Goal: Task Accomplishment & Management: Use online tool/utility

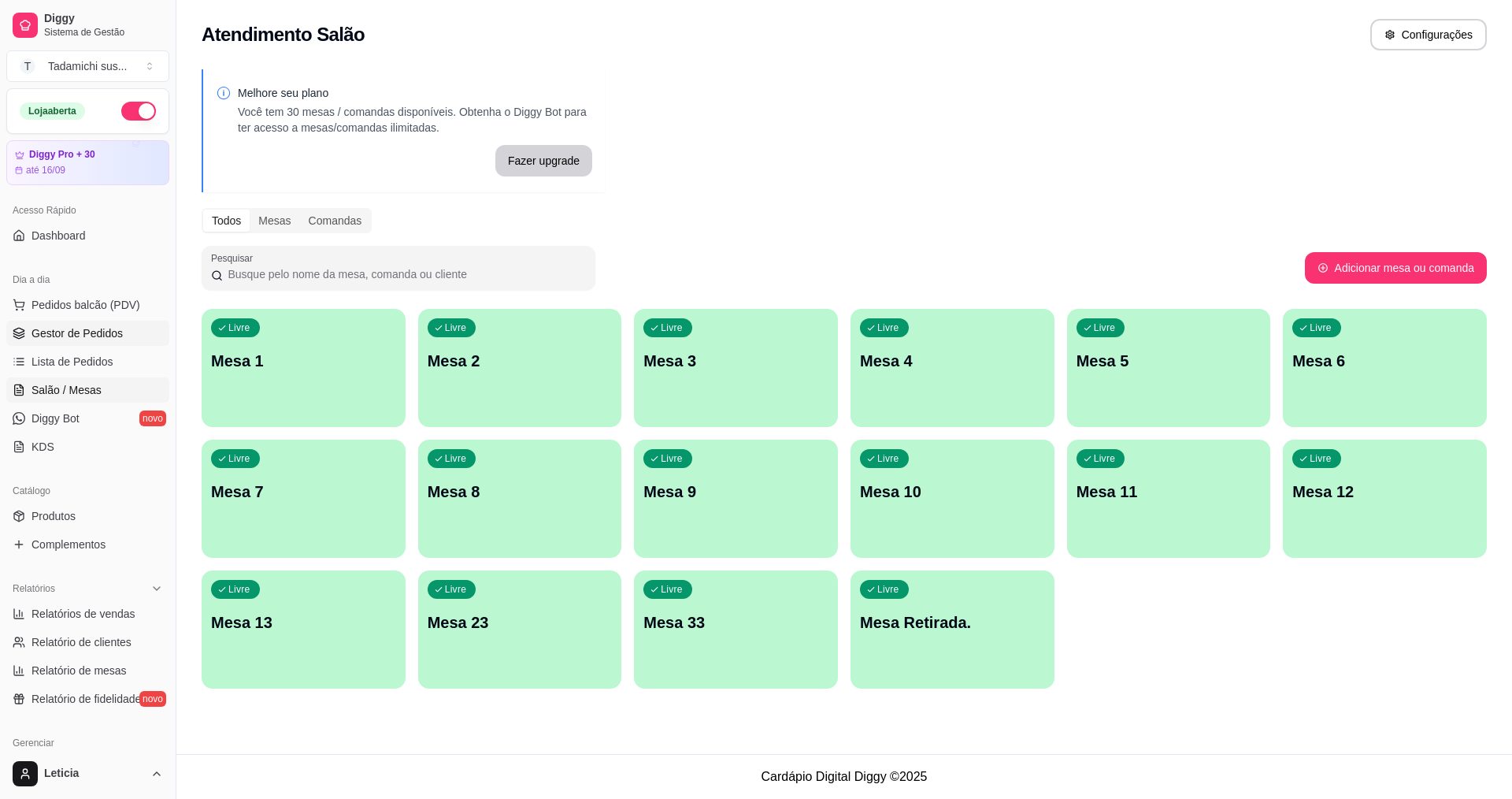
click at [99, 328] on span "Gestor de Pedidos" at bounding box center [76, 333] width 91 height 16
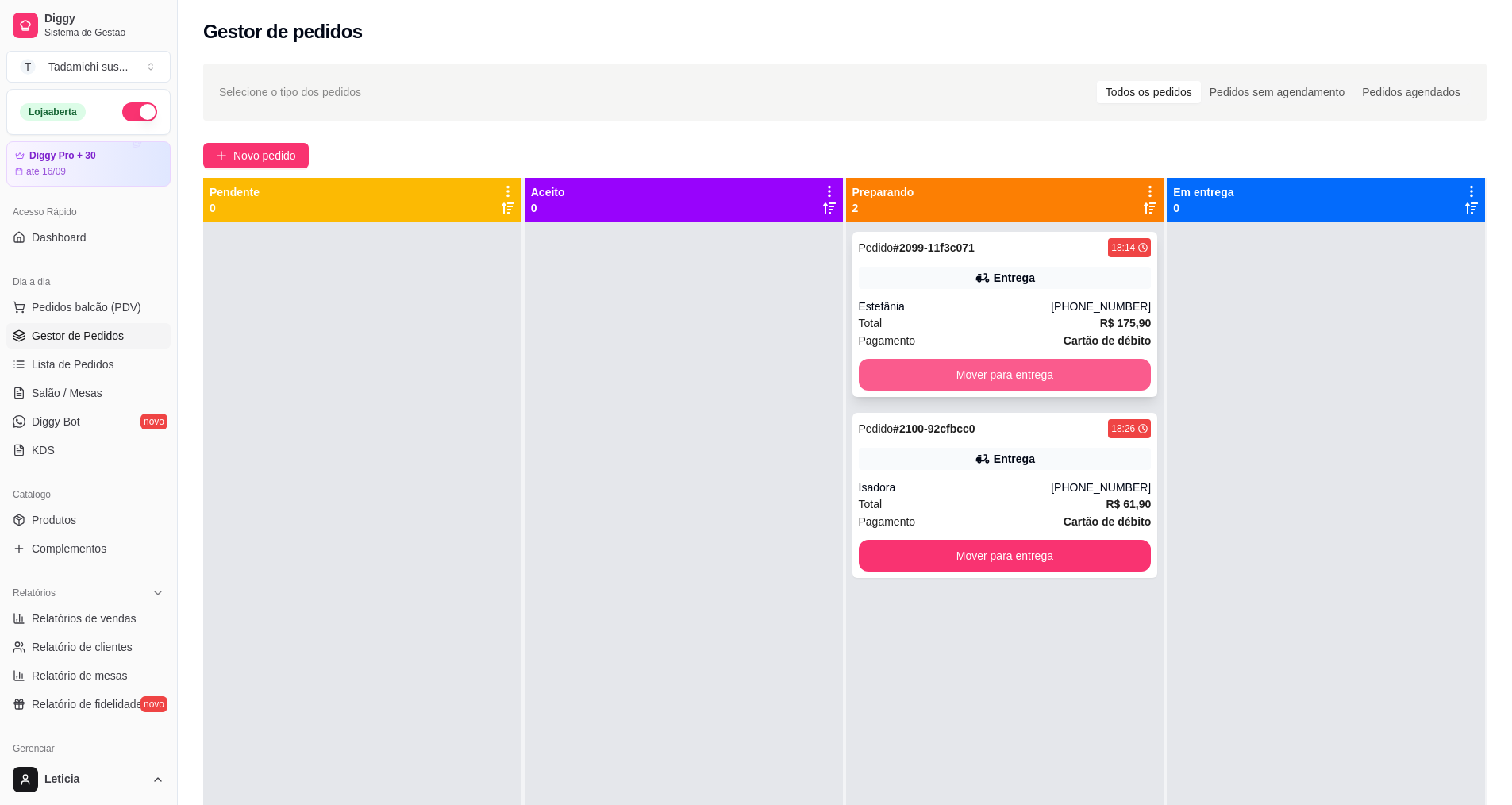
click at [902, 361] on button "Mover para entrega" at bounding box center [1005, 375] width 293 height 32
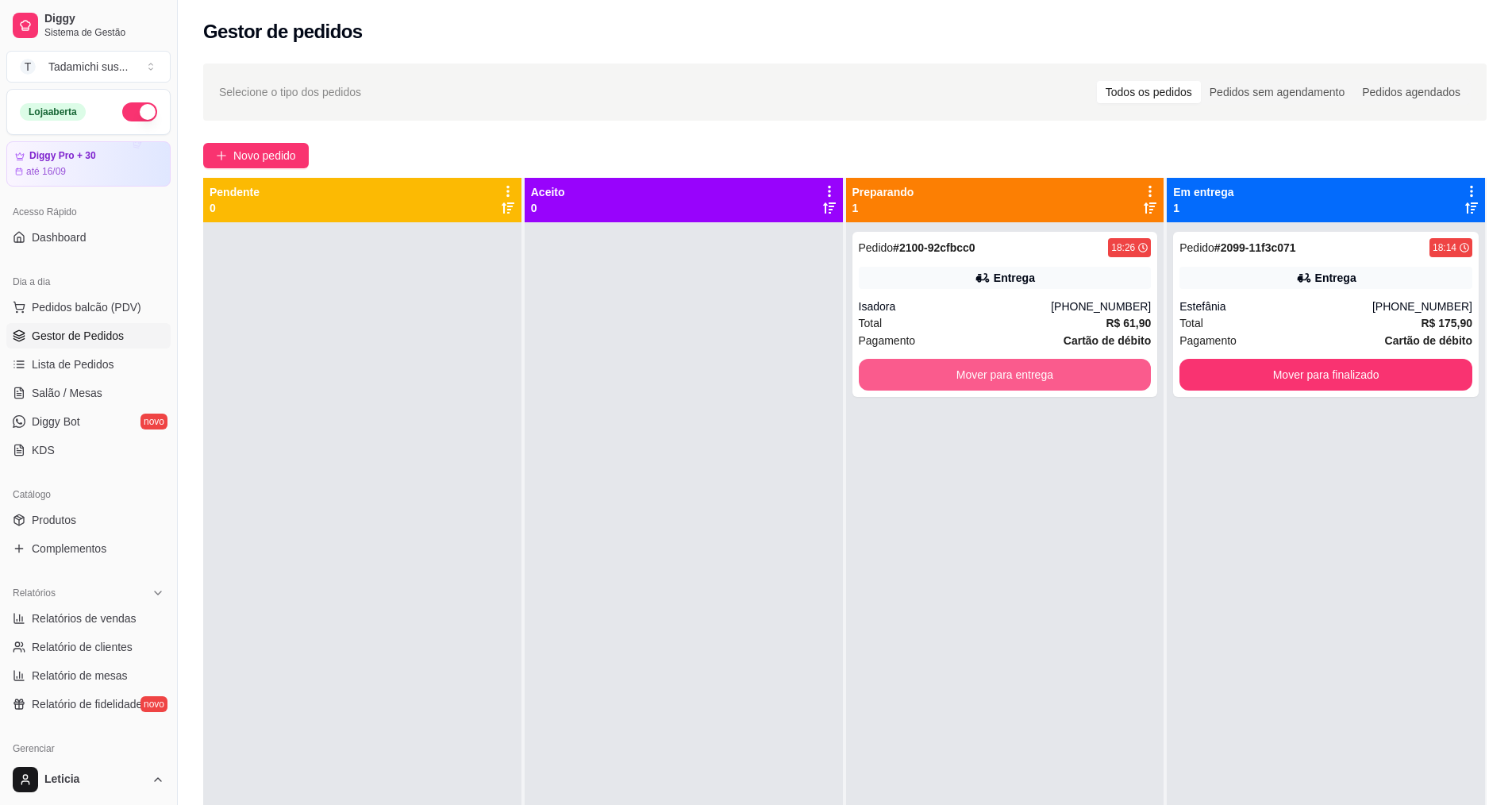
click at [902, 361] on button "Mover para entrega" at bounding box center [1005, 375] width 293 height 32
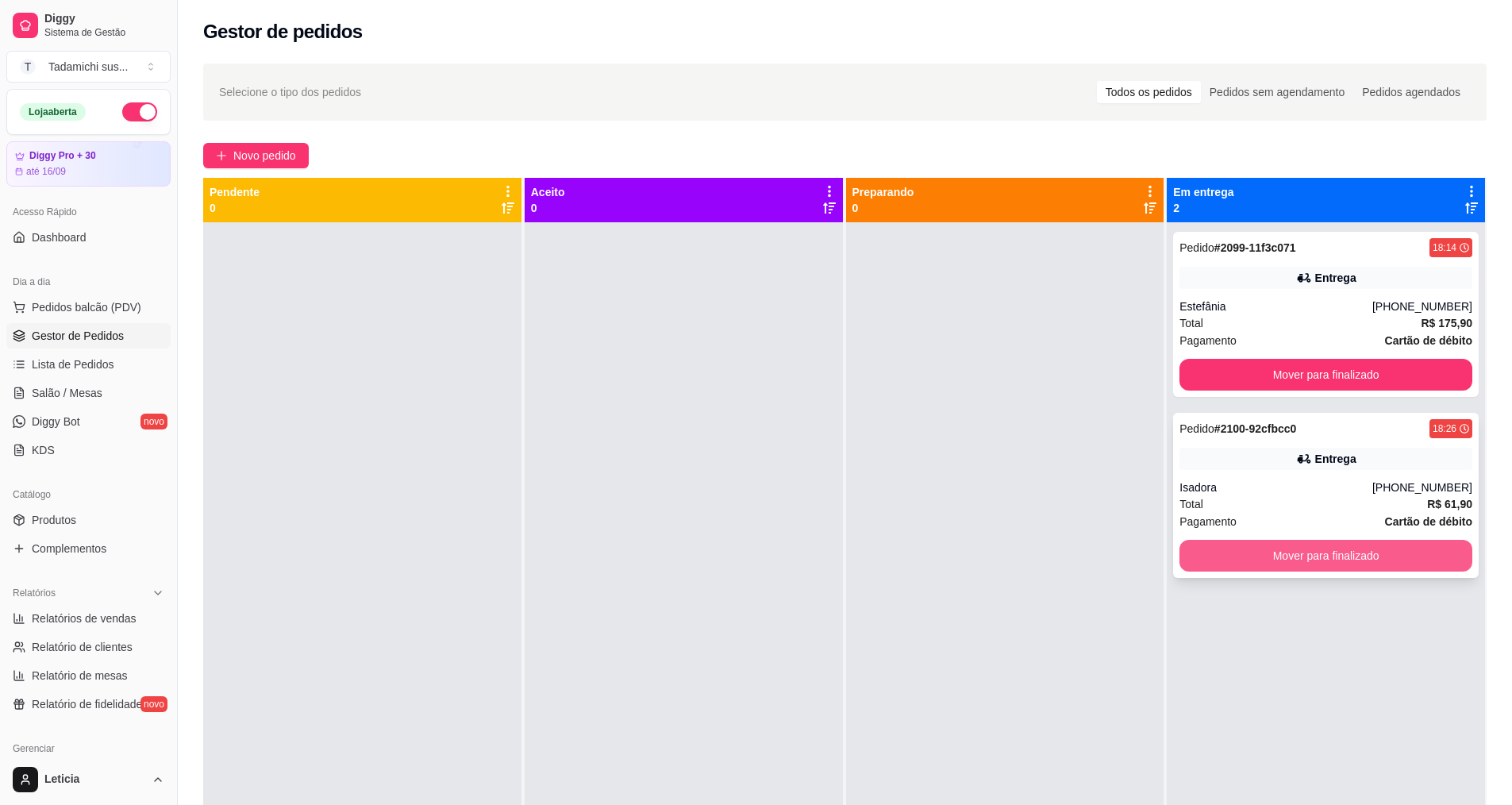
click at [1305, 553] on button "Mover para finalizado" at bounding box center [1325, 555] width 293 height 32
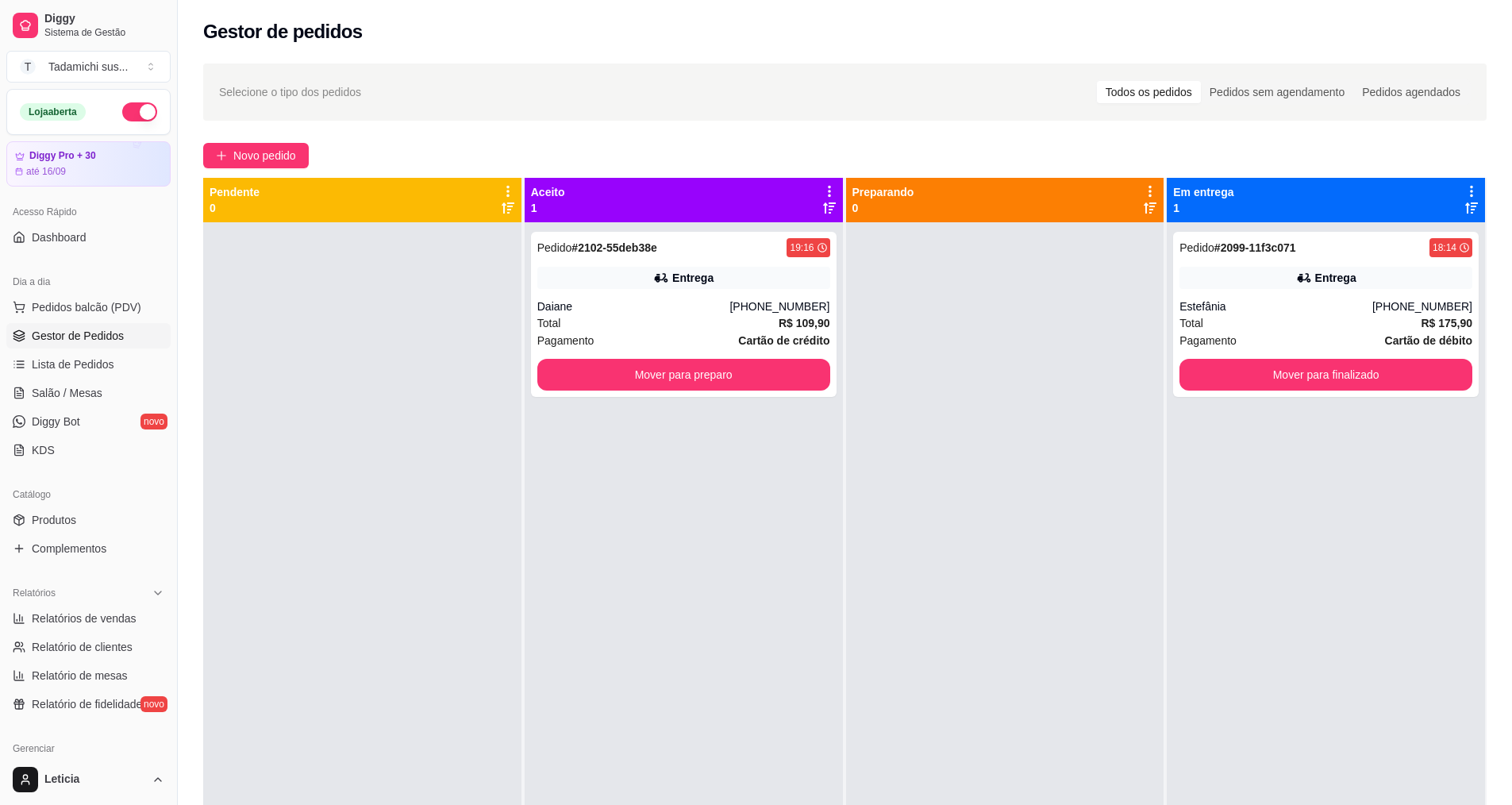
click at [48, 329] on span "Gestor de Pedidos" at bounding box center [77, 335] width 92 height 16
click at [49, 367] on span "Lista de Pedidos" at bounding box center [73, 364] width 83 height 16
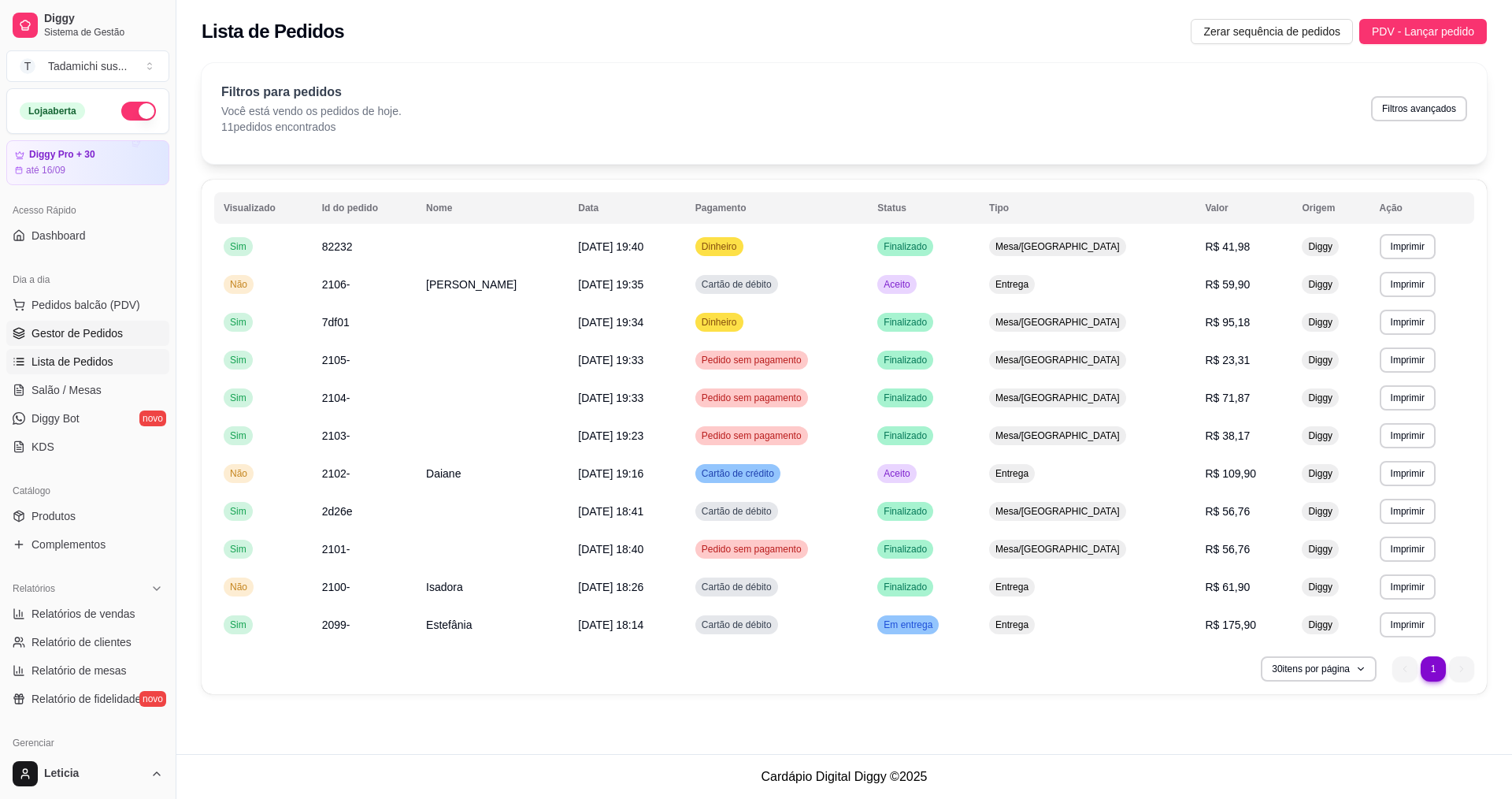
click at [79, 328] on span "Gestor de Pedidos" at bounding box center [76, 333] width 91 height 16
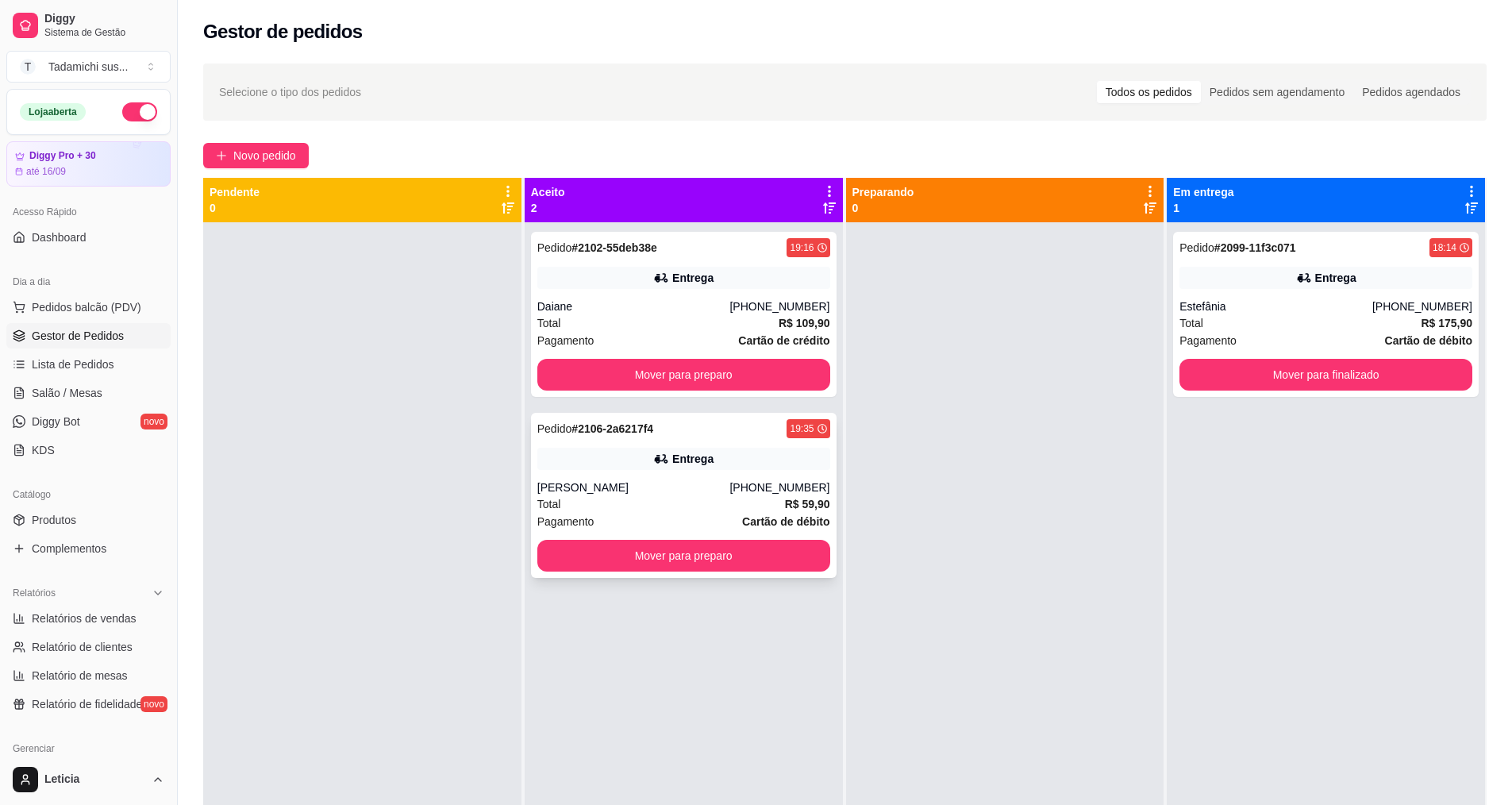
click at [744, 459] on div "Entrega" at bounding box center [683, 459] width 293 height 23
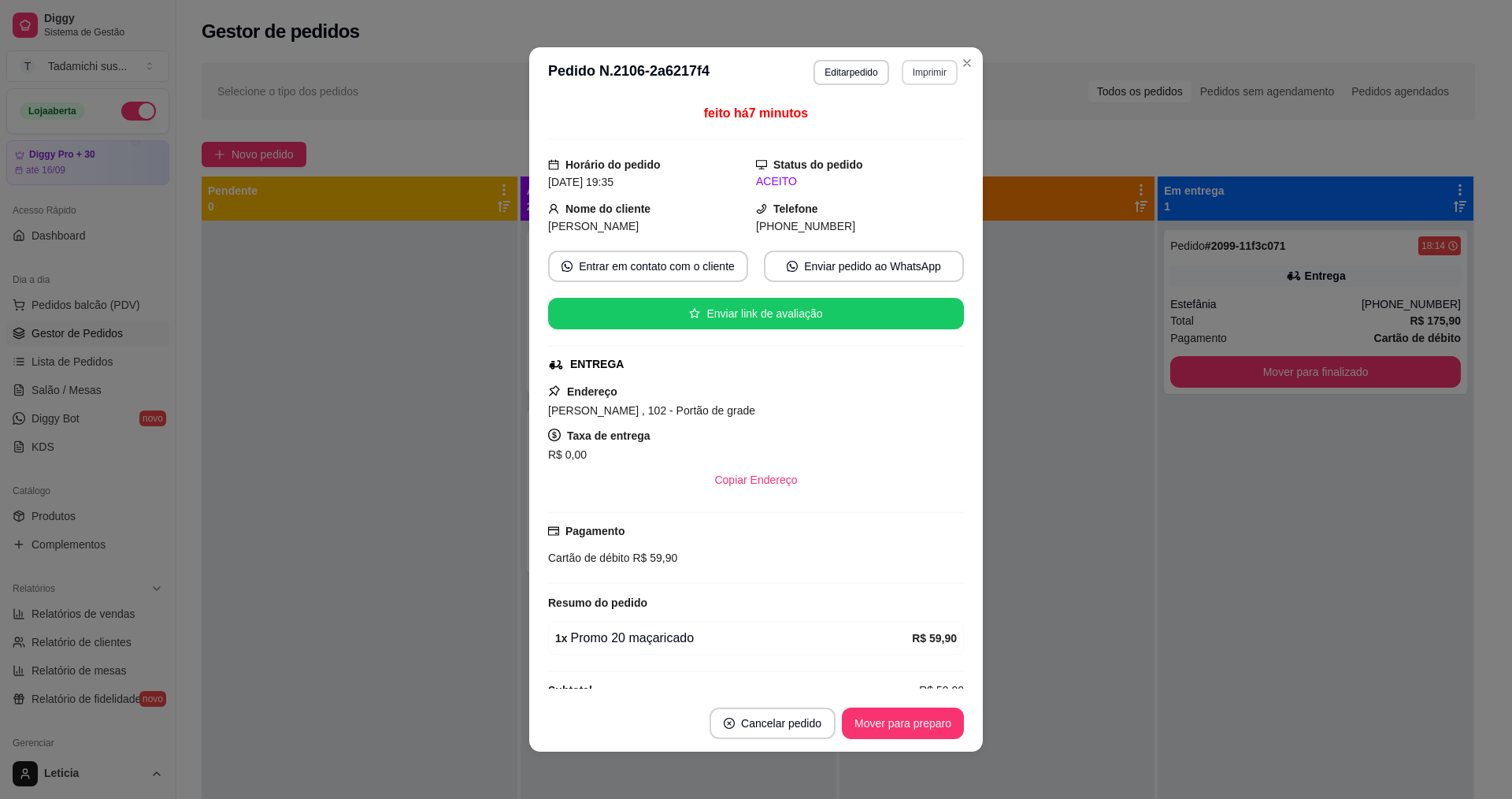
click at [911, 69] on button "Imprimir" at bounding box center [929, 72] width 56 height 25
click at [898, 116] on button "IMPRESSORA" at bounding box center [891, 127] width 121 height 25
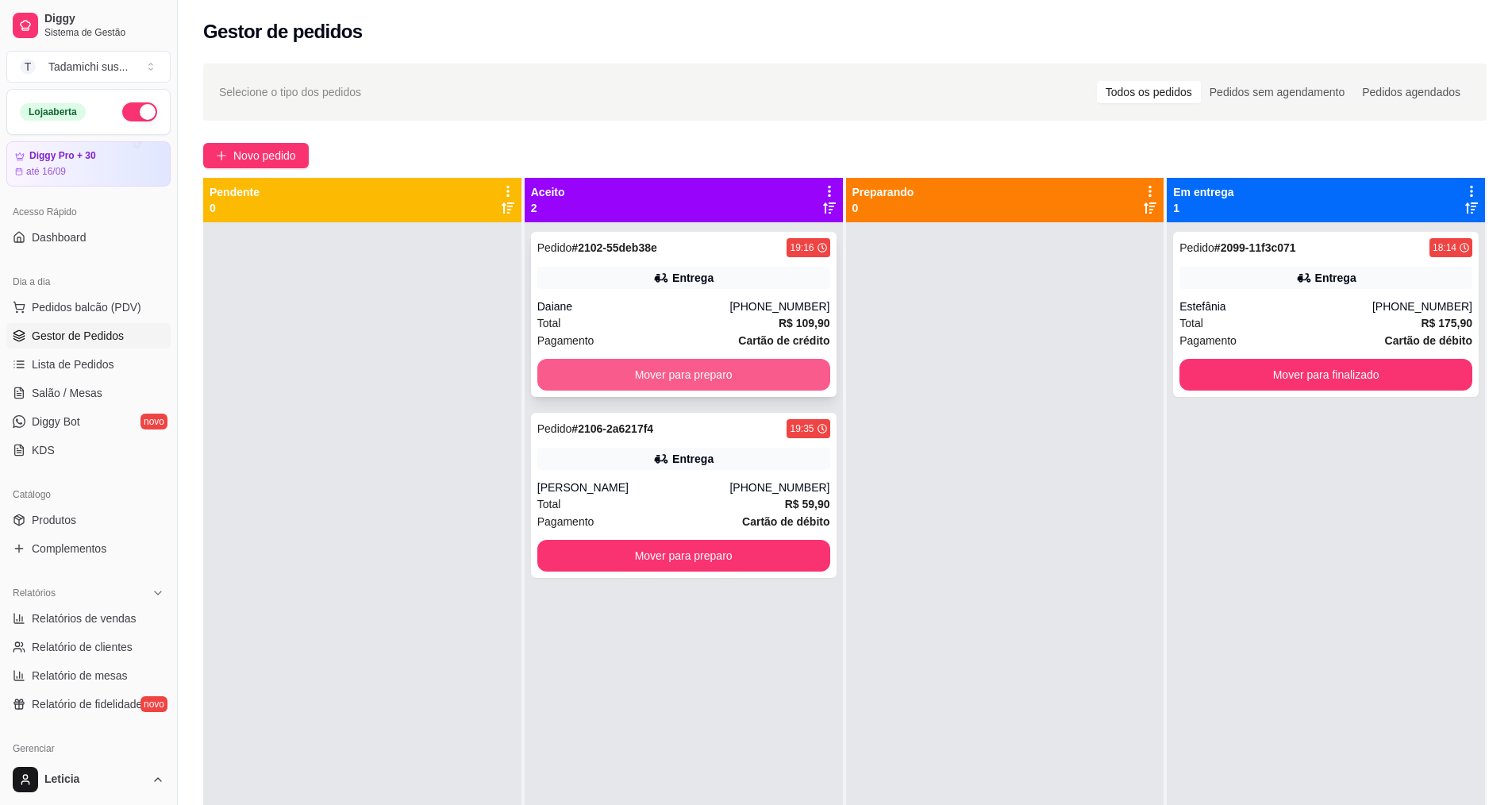
click at [701, 378] on button "Mover para preparo" at bounding box center [683, 375] width 293 height 32
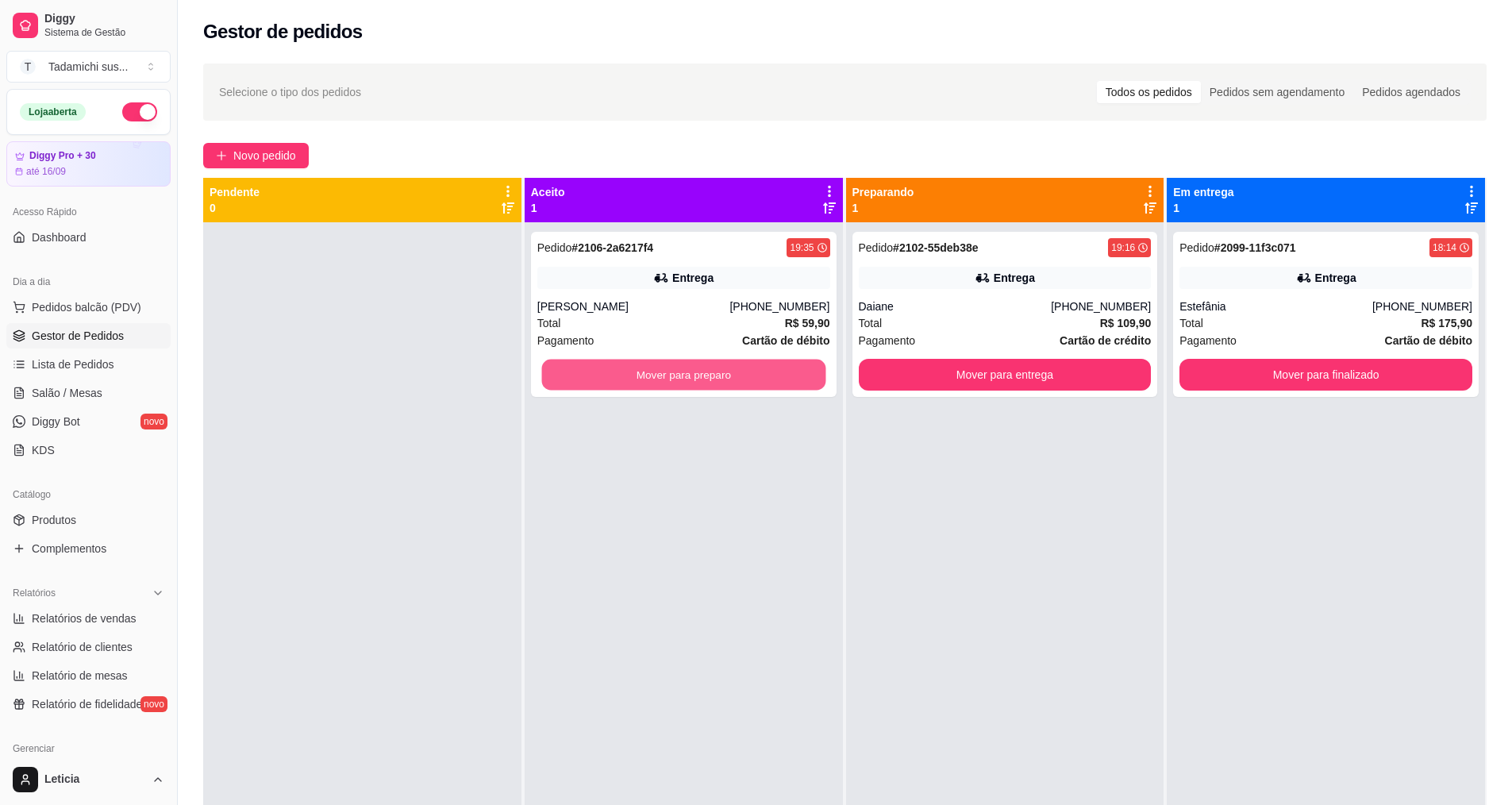
click at [701, 378] on button "Mover para preparo" at bounding box center [684, 374] width 284 height 31
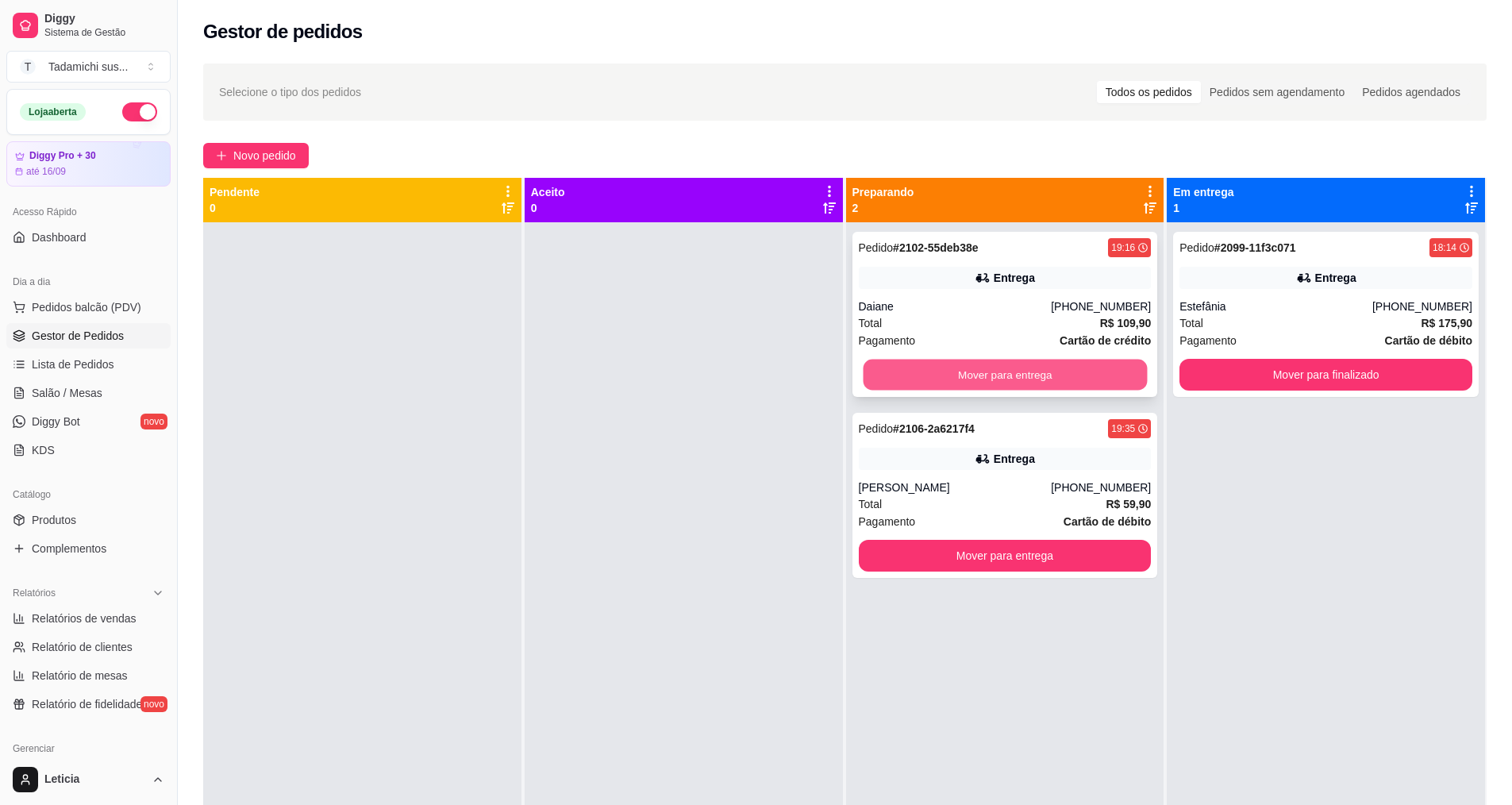
click at [1004, 378] on button "Mover para entrega" at bounding box center [1005, 374] width 284 height 31
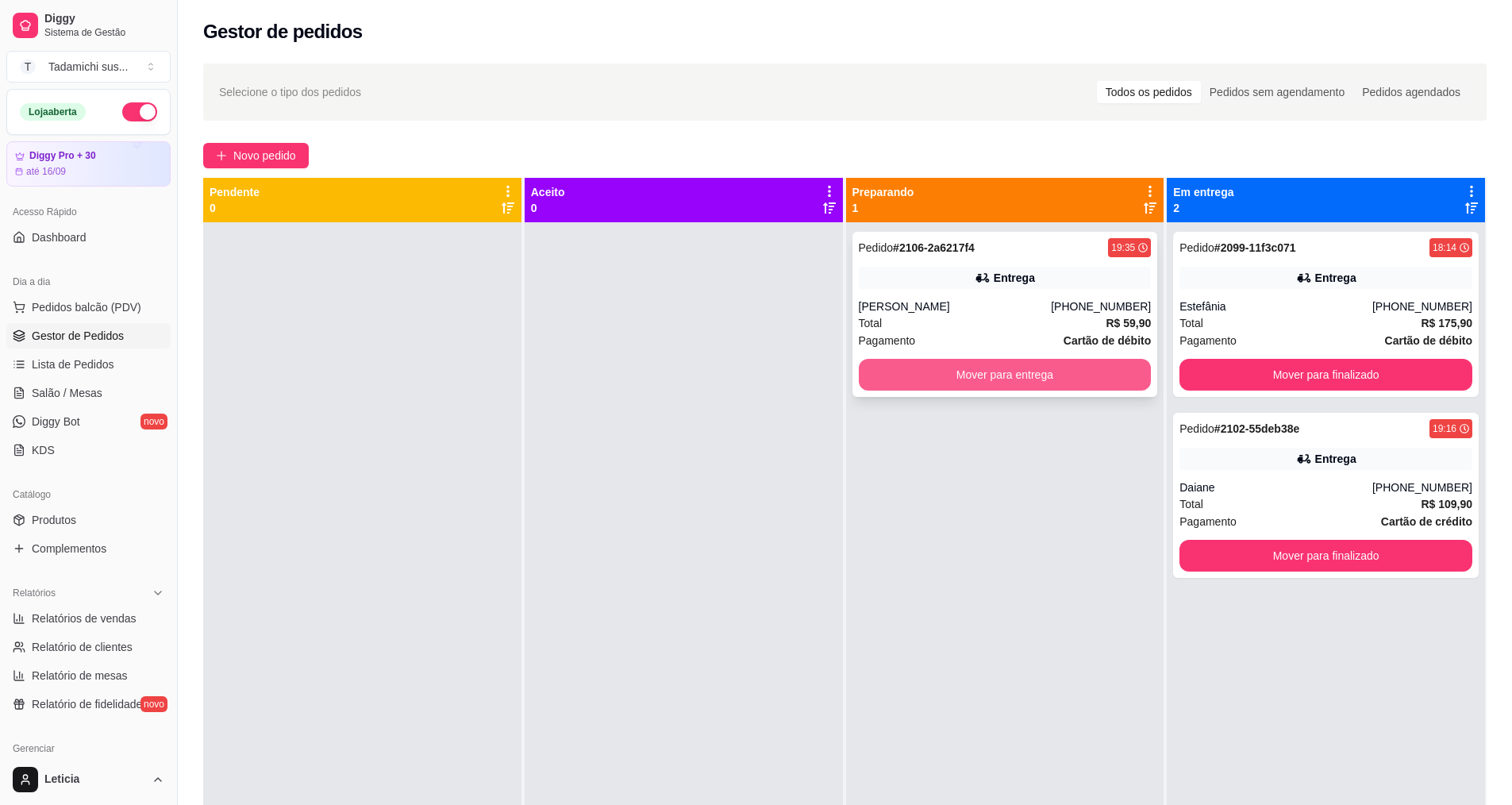
click at [1096, 379] on button "Mover para entrega" at bounding box center [1005, 375] width 293 height 32
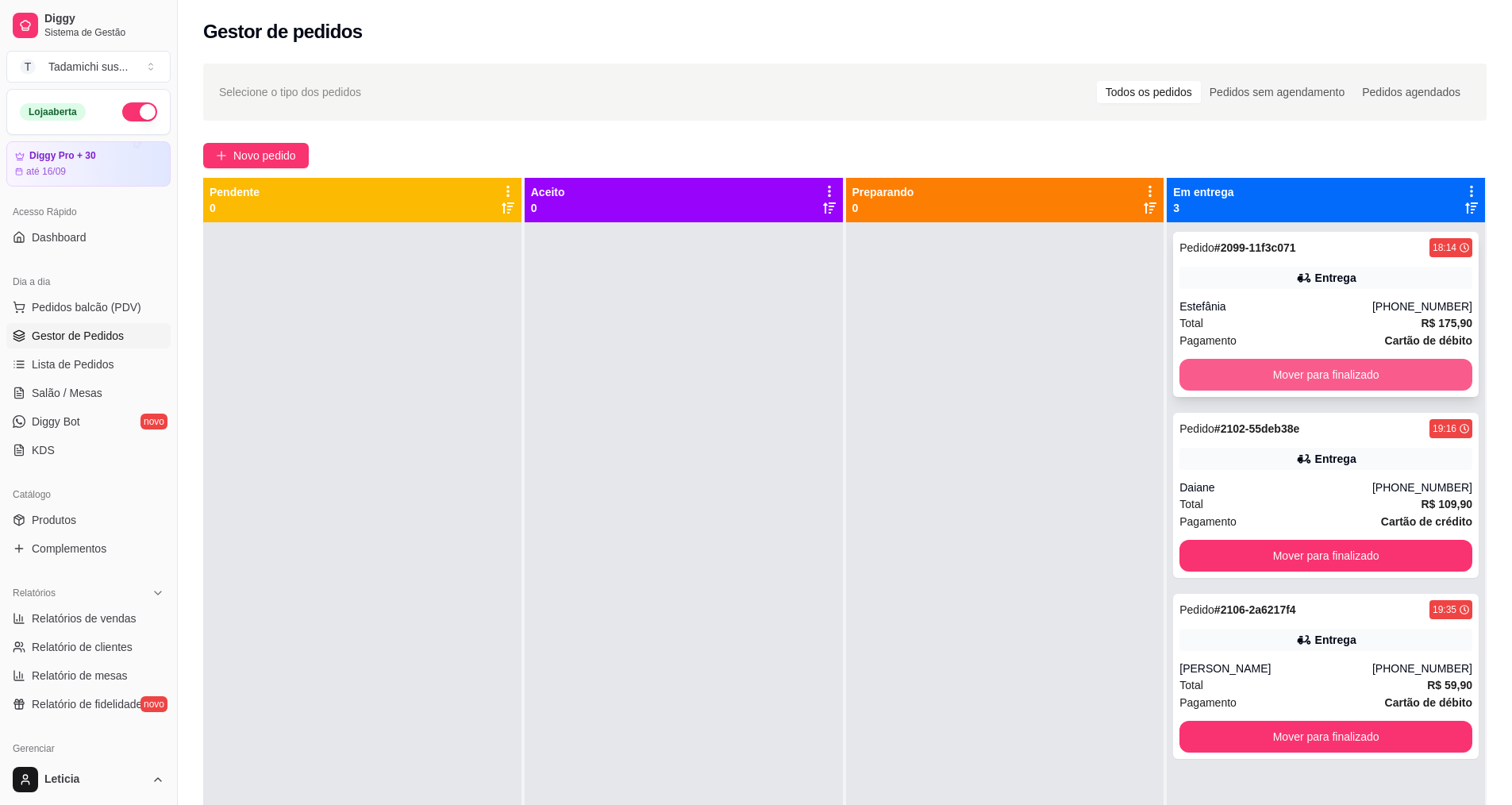
click at [1248, 373] on button "Mover para finalizado" at bounding box center [1325, 375] width 293 height 32
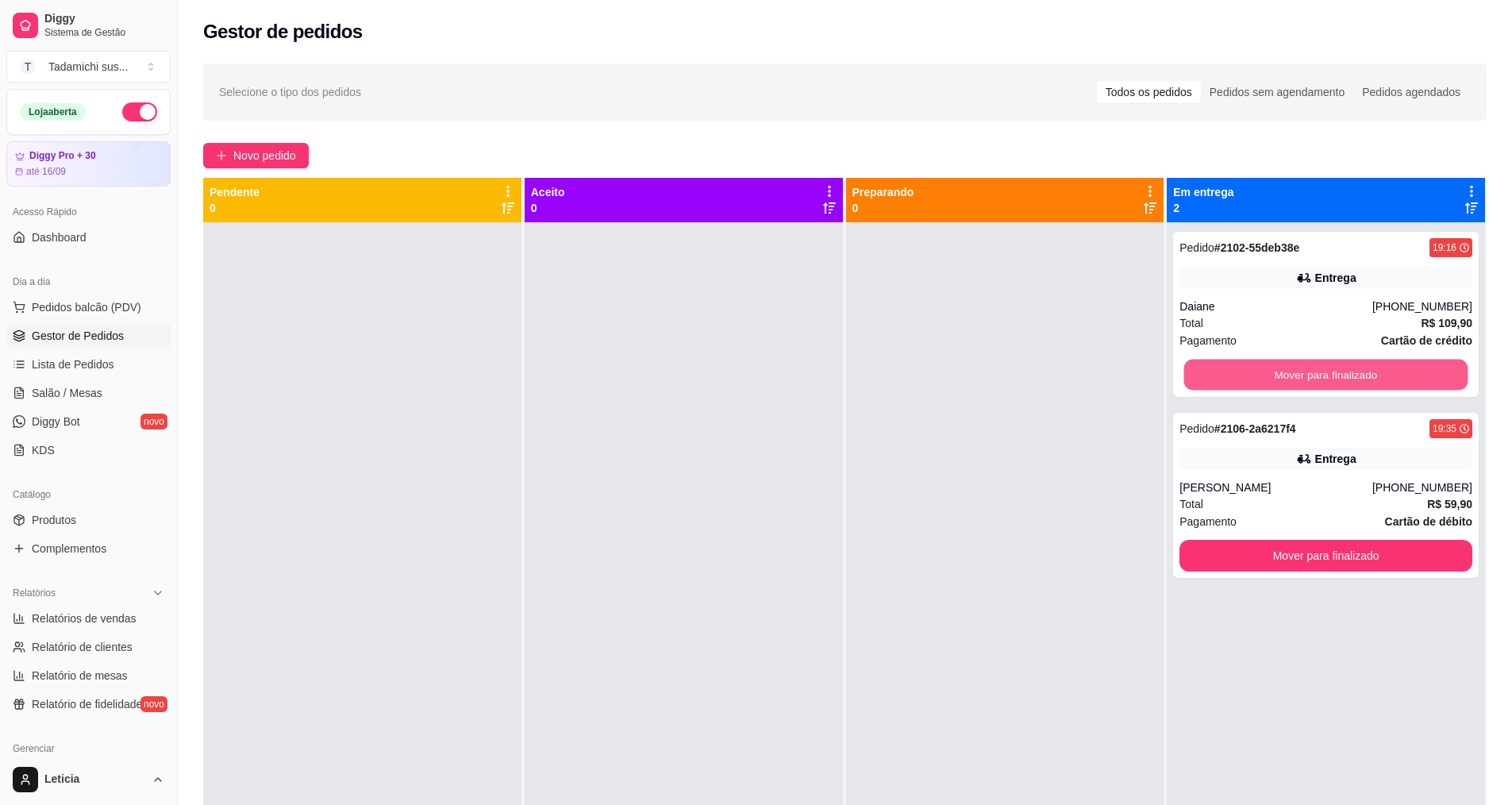
click at [1248, 373] on button "Mover para finalizado" at bounding box center [1326, 374] width 284 height 31
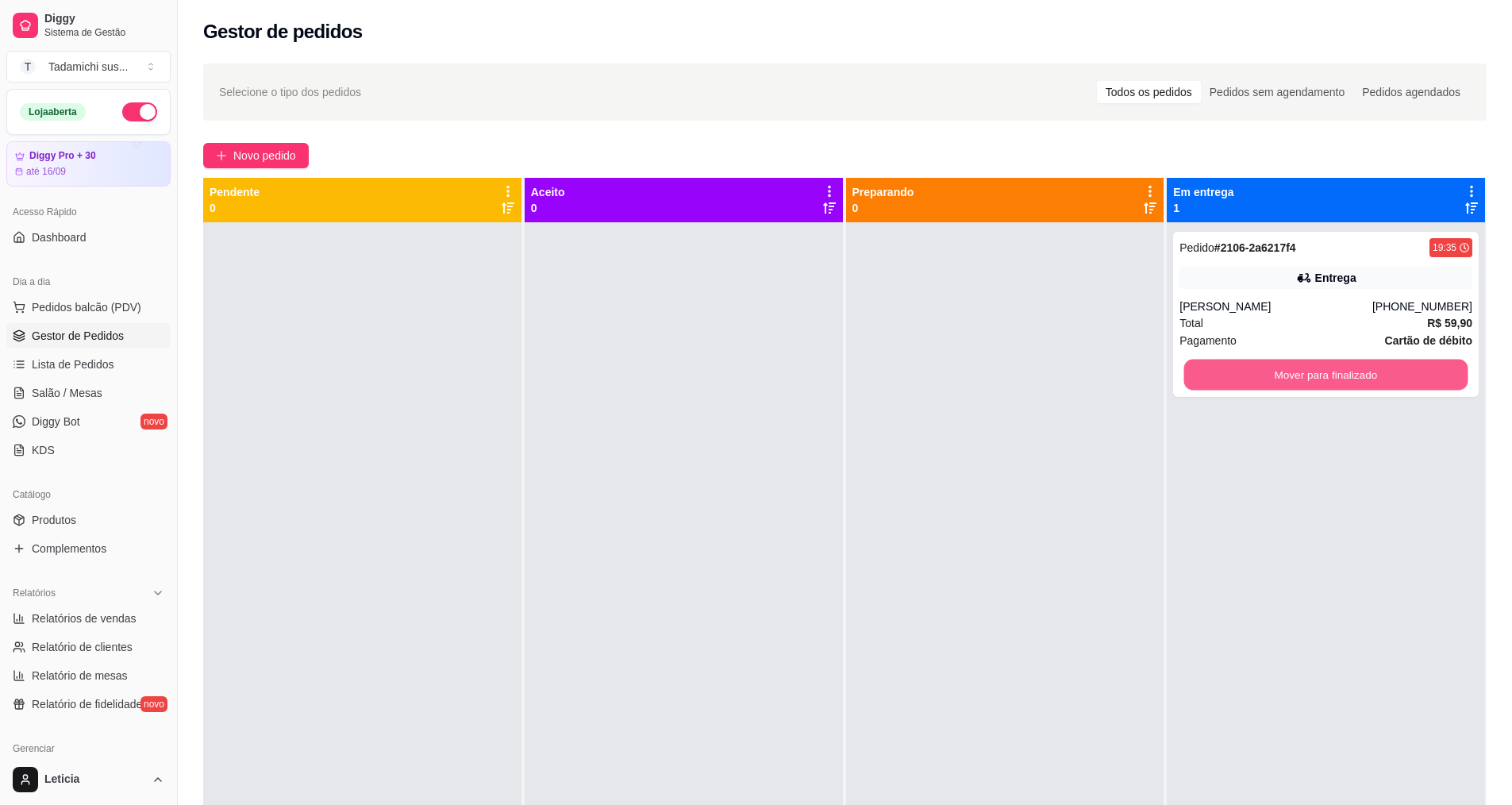
click at [1248, 373] on button "Mover para finalizado" at bounding box center [1326, 374] width 284 height 31
